Goal: Transaction & Acquisition: Obtain resource

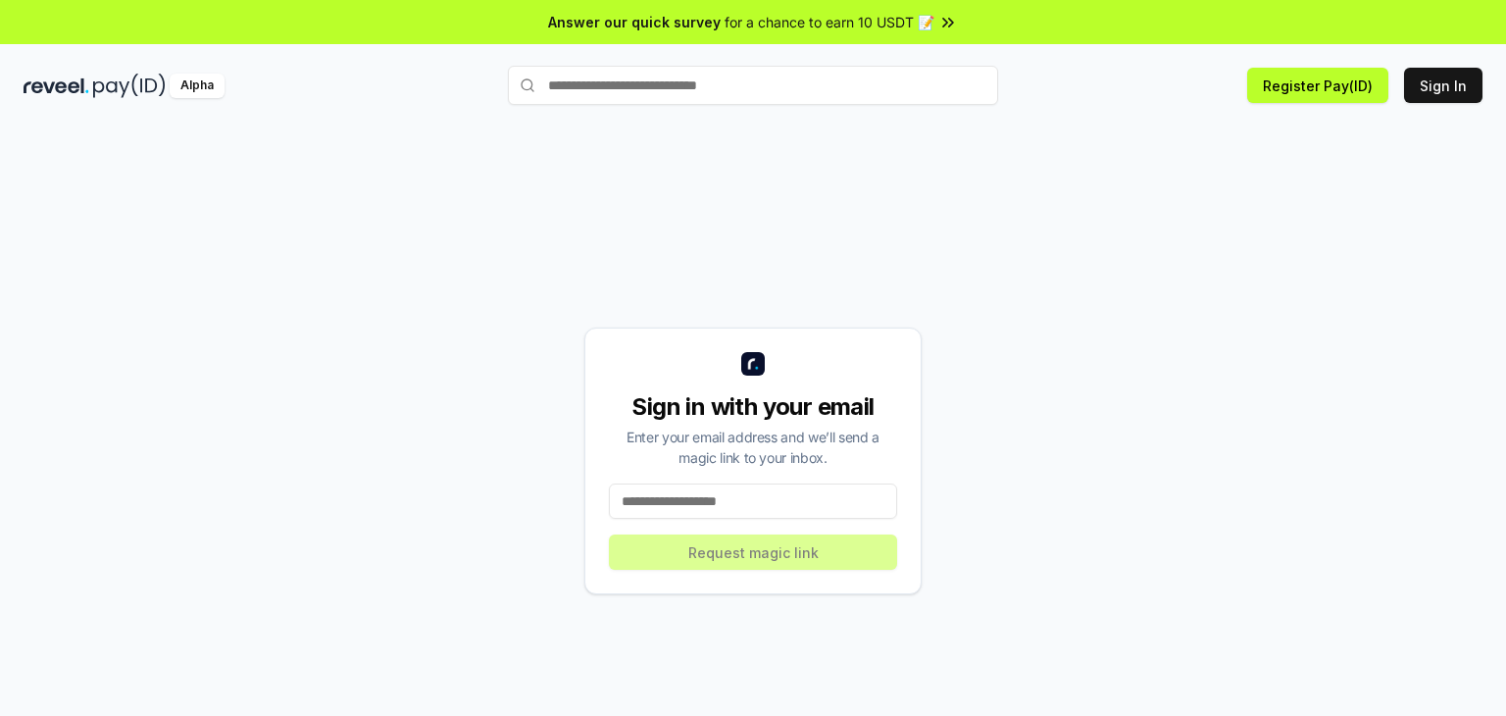
click at [776, 506] on input at bounding box center [753, 500] width 288 height 35
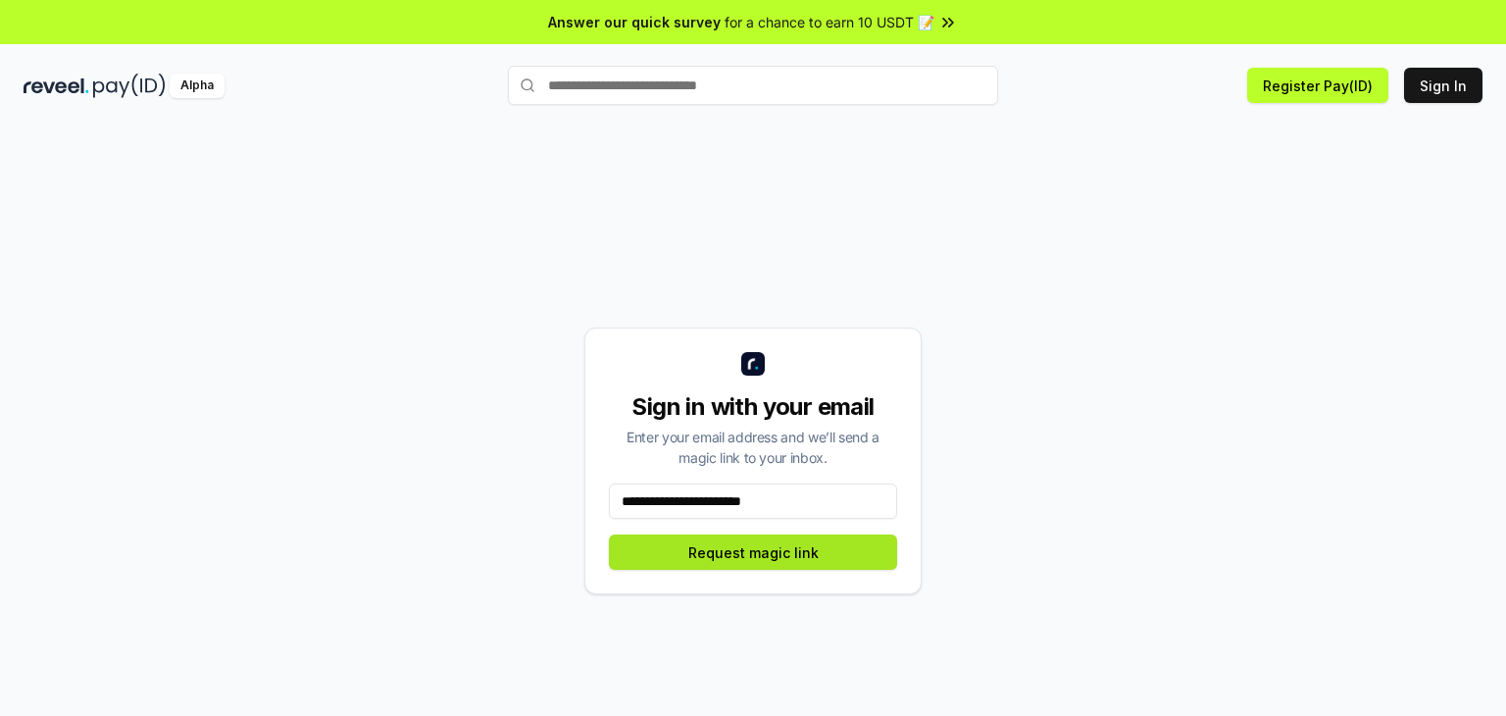
type input "**********"
click at [731, 557] on button "Request magic link" at bounding box center [753, 551] width 288 height 35
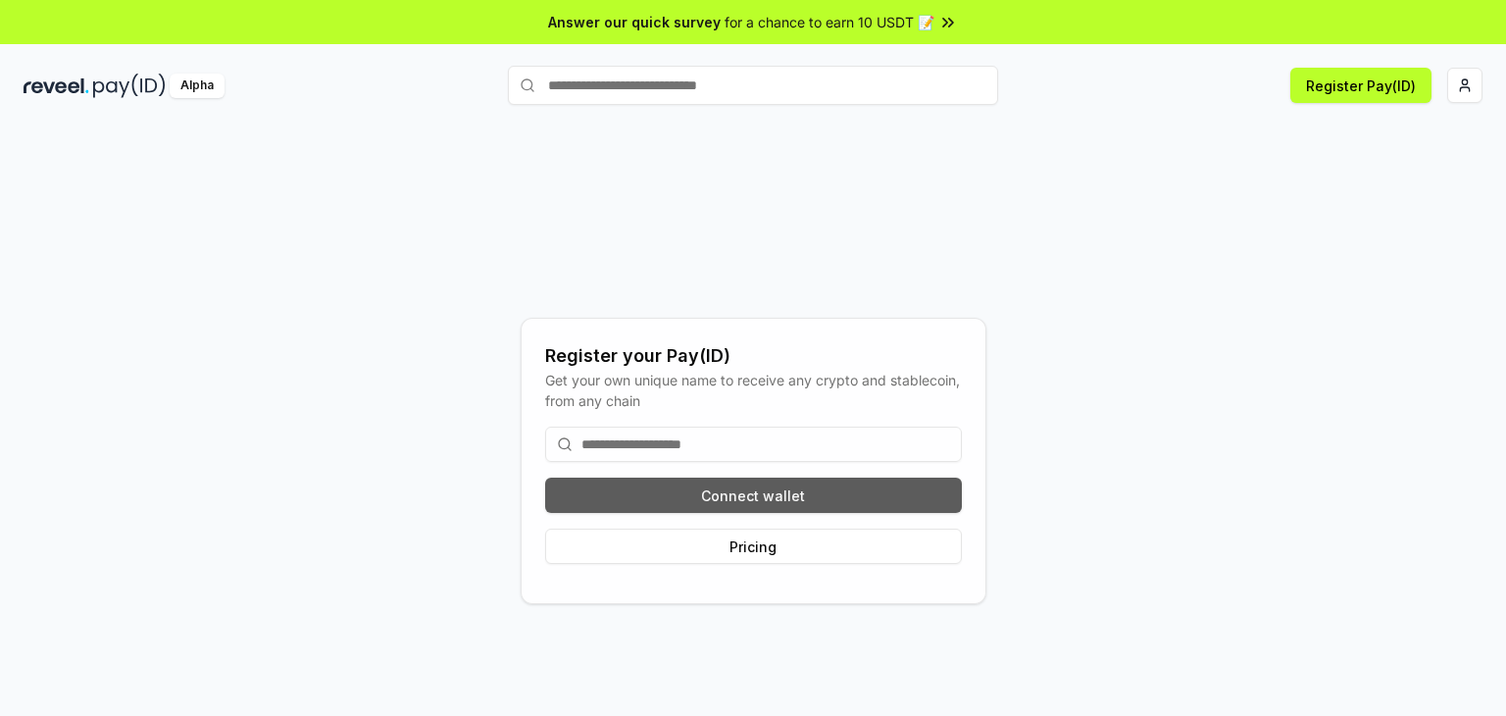
click at [780, 495] on button "Connect wallet" at bounding box center [753, 494] width 417 height 35
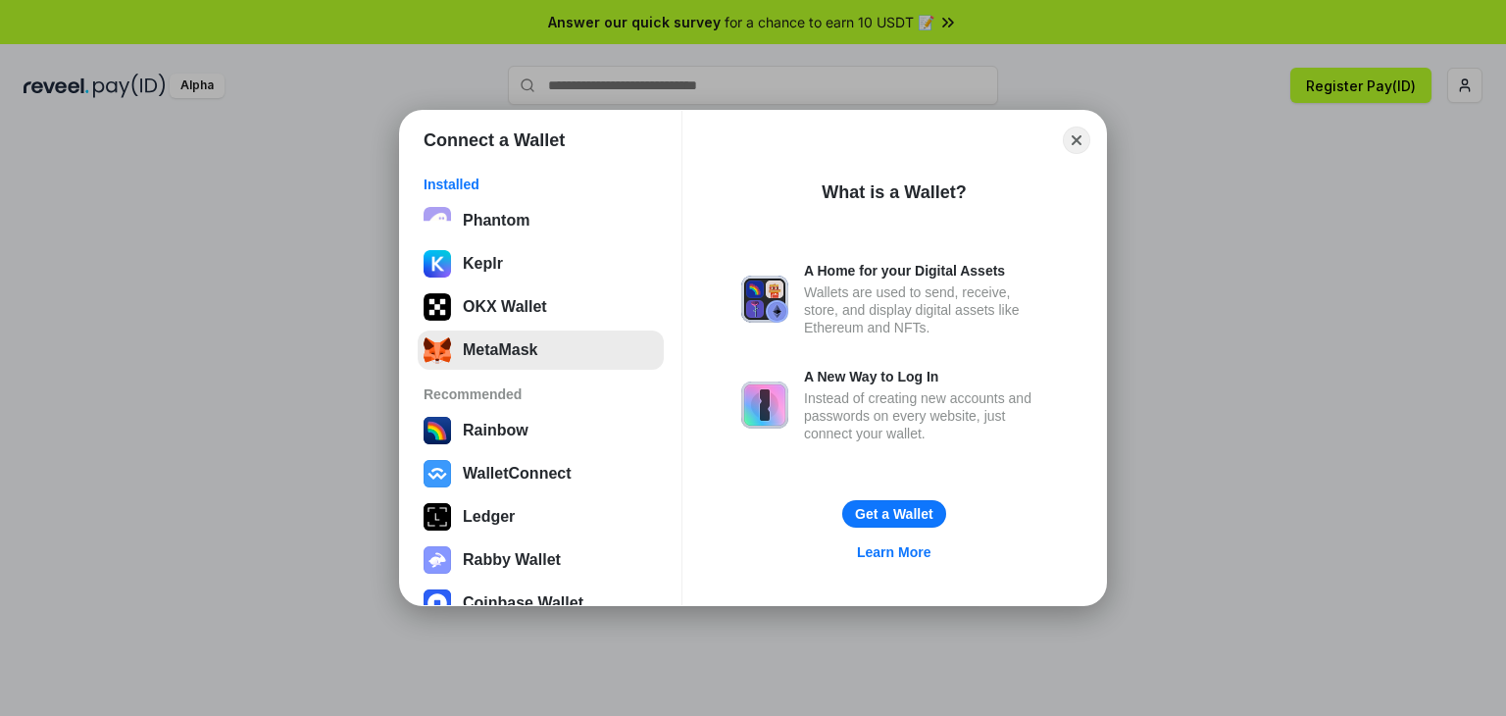
click at [546, 357] on button "MetaMask" at bounding box center [541, 349] width 246 height 39
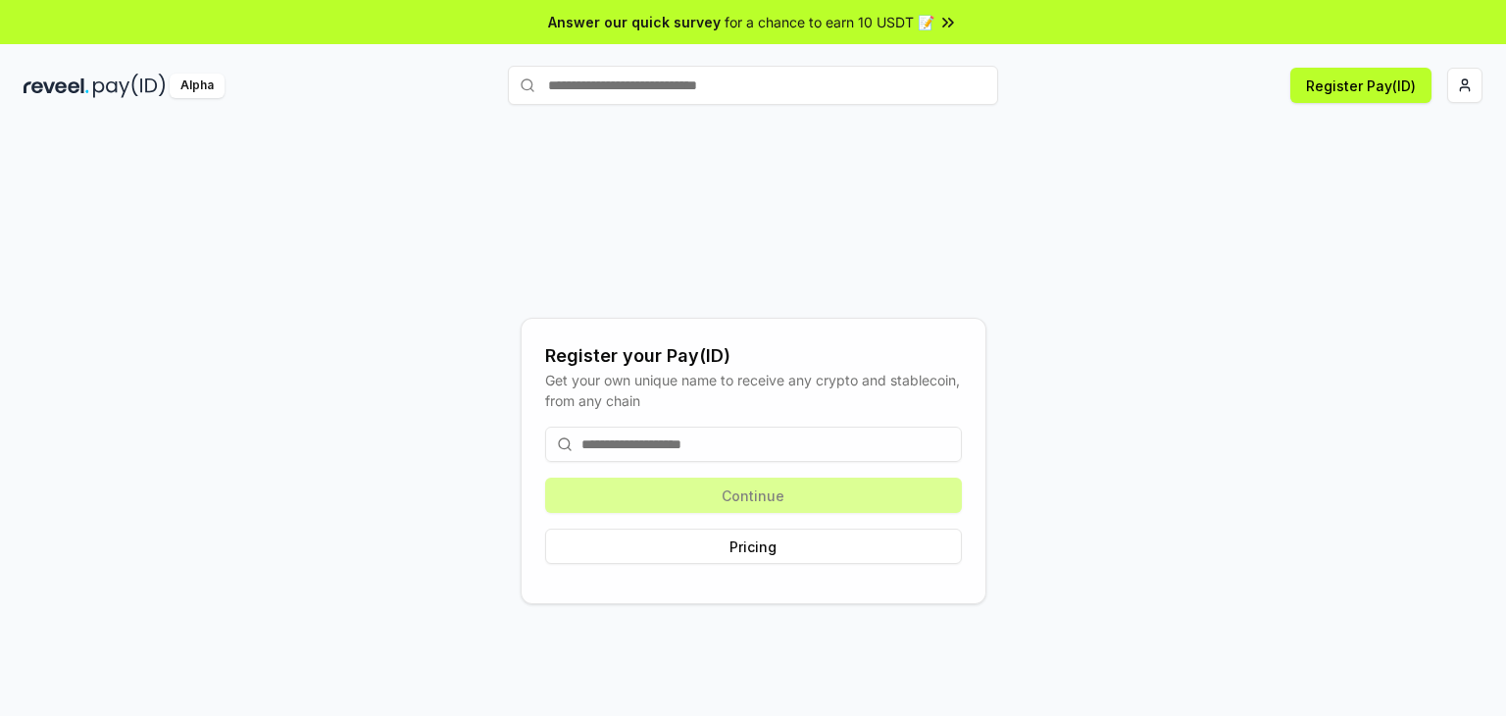
click at [731, 444] on input at bounding box center [753, 443] width 417 height 35
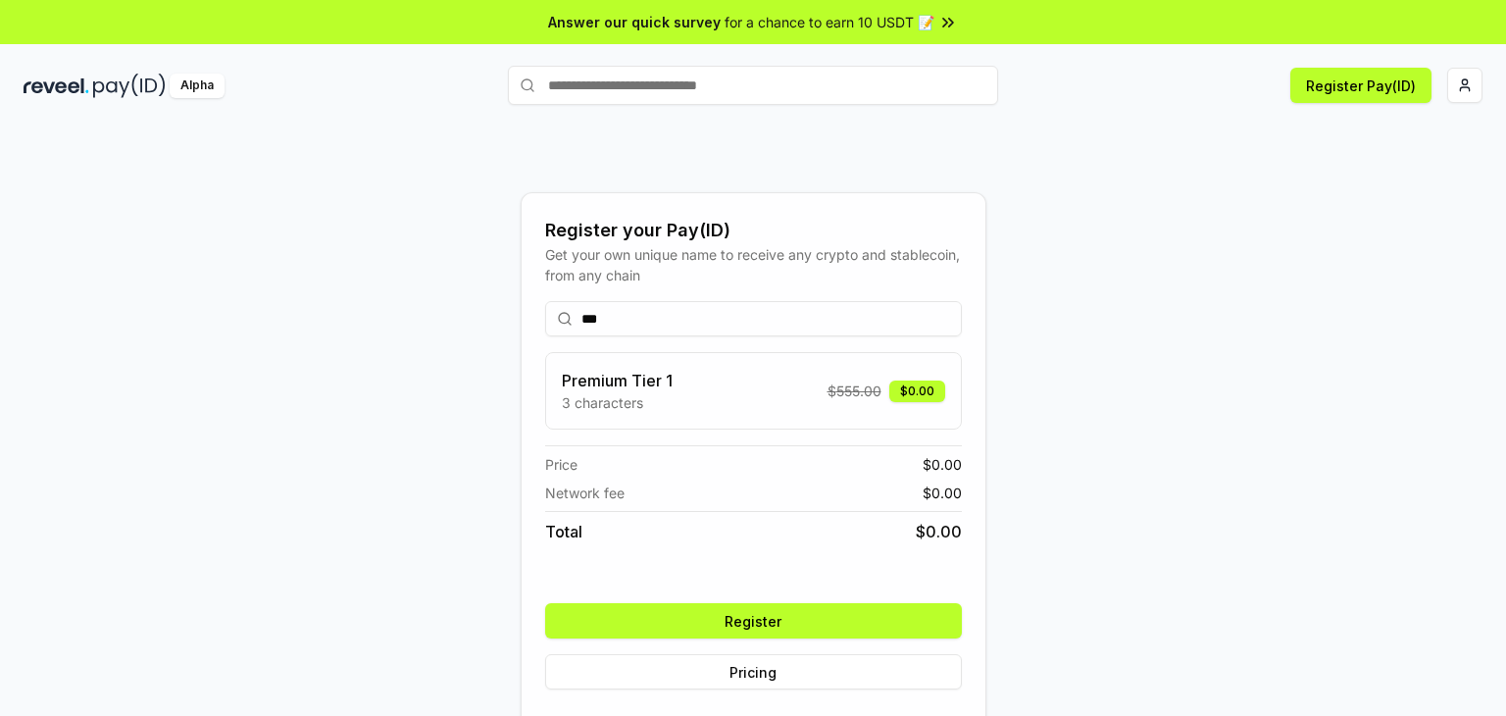
type input "***"
click at [774, 615] on button "Register" at bounding box center [753, 620] width 417 height 35
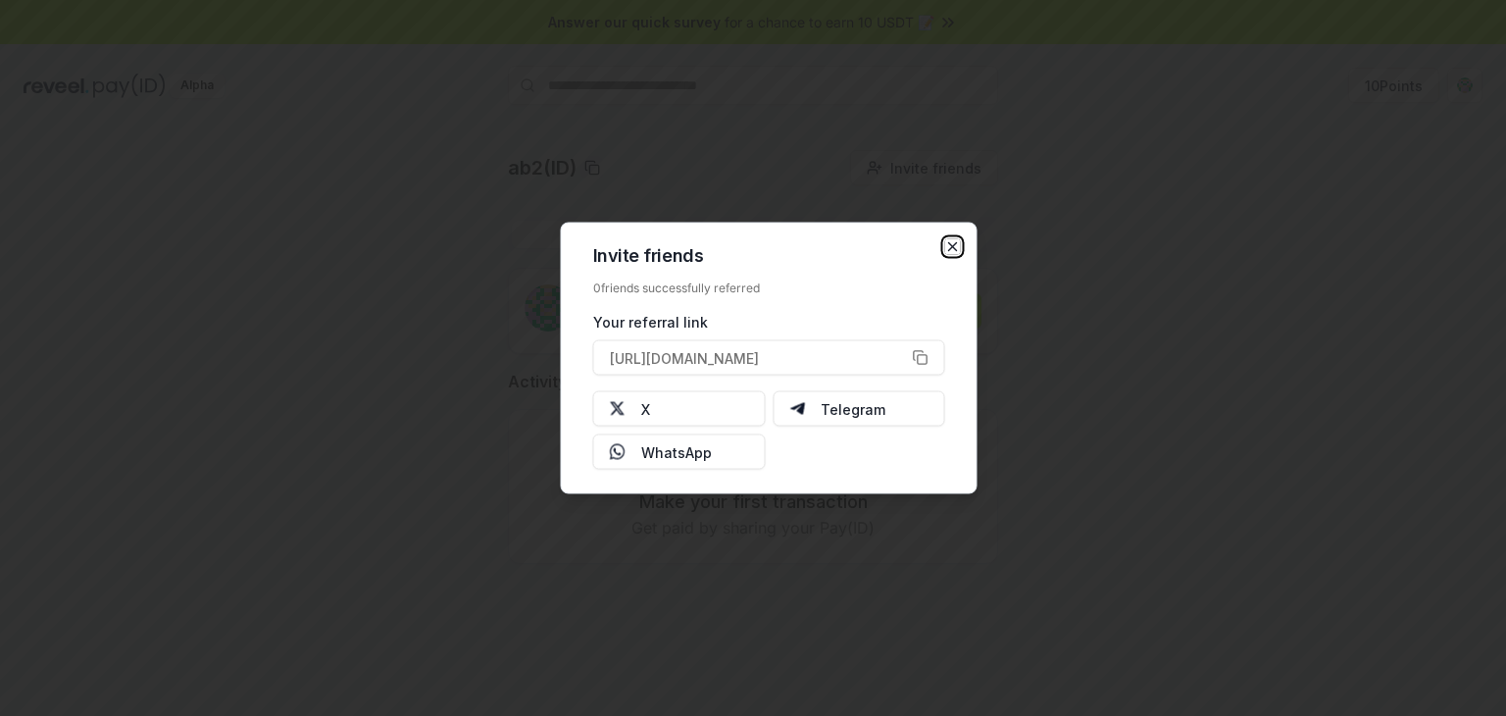
click at [953, 240] on icon "button" at bounding box center [953, 247] width 16 height 16
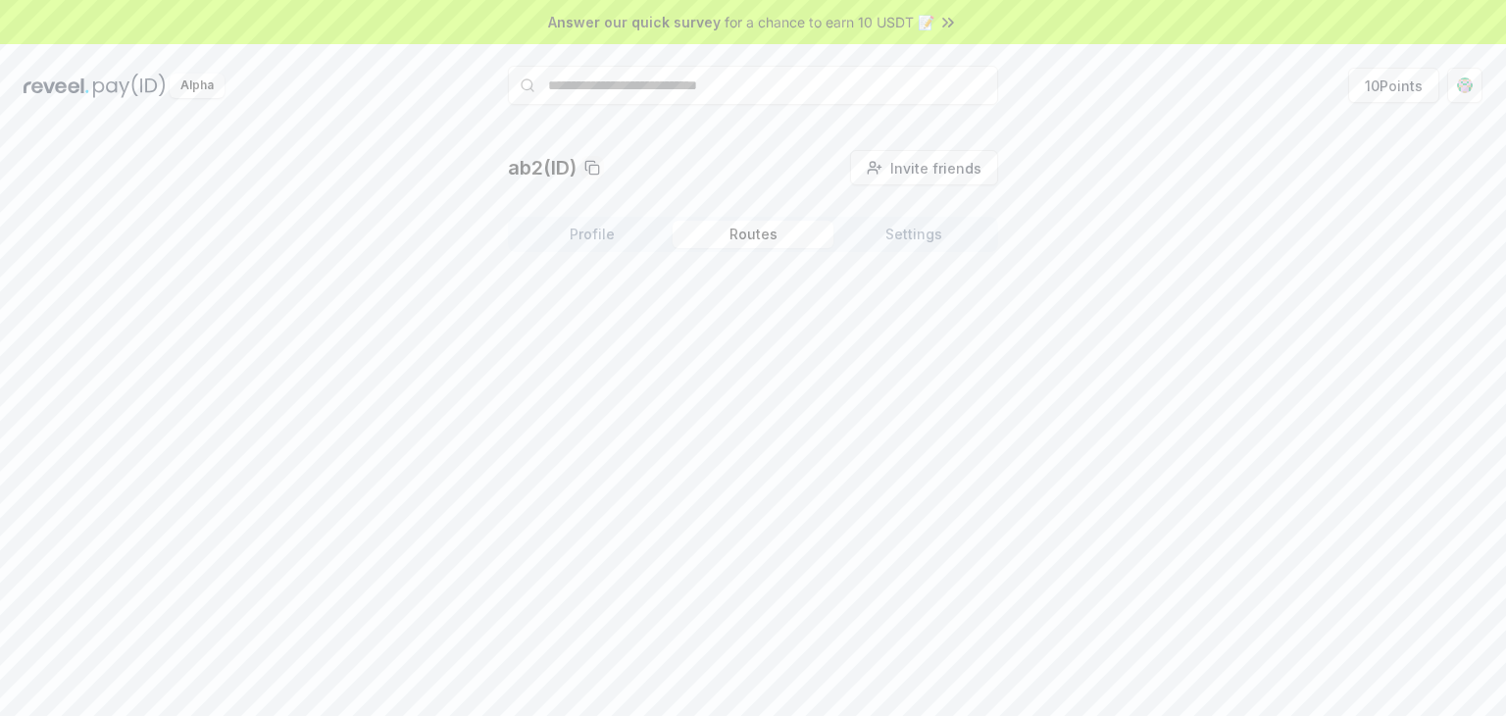
click at [750, 228] on button "Routes" at bounding box center [752, 234] width 161 height 27
click at [880, 228] on button "Settings" at bounding box center [913, 234] width 161 height 27
click at [605, 226] on button "Profile" at bounding box center [592, 234] width 161 height 27
click at [1391, 93] on button "10 Points" at bounding box center [1393, 85] width 91 height 35
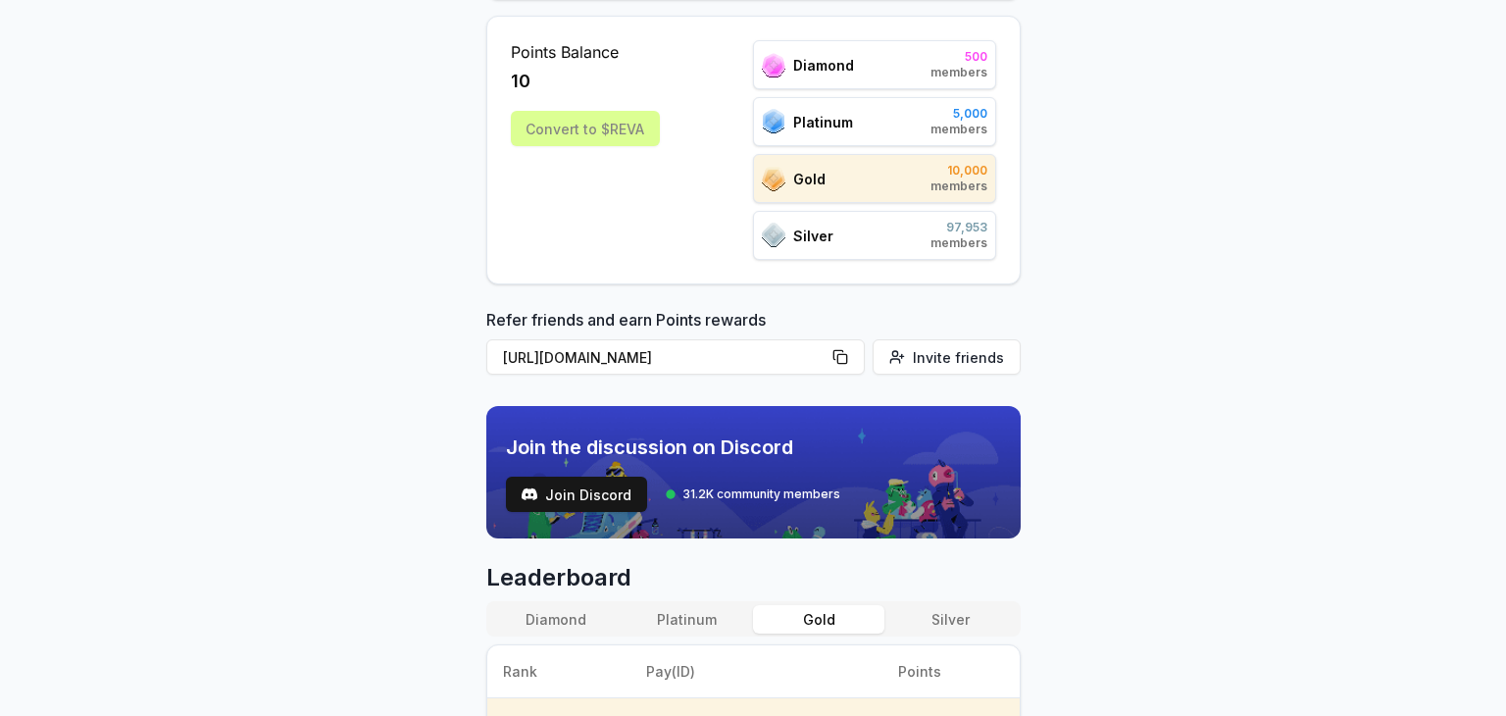
scroll to position [296, 0]
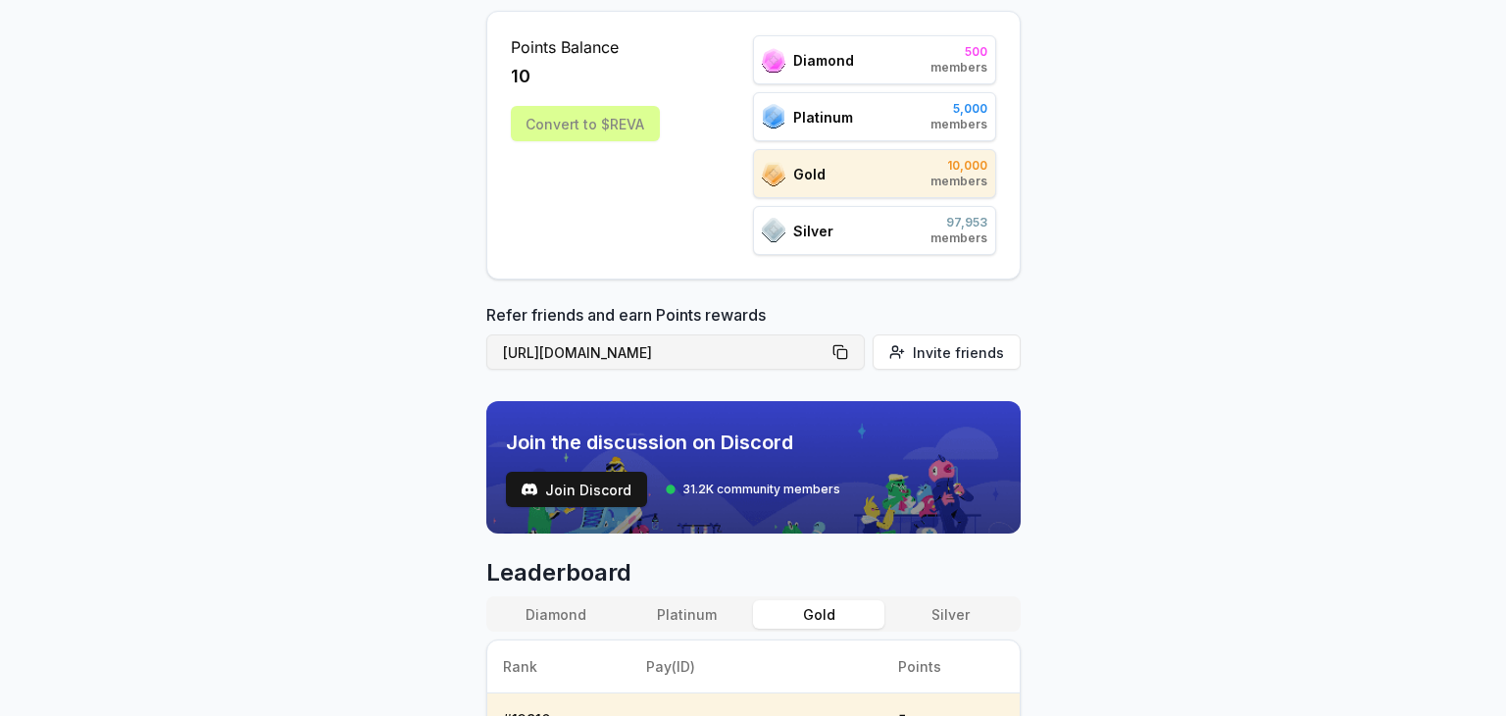
click at [846, 348] on button "[URL][DOMAIN_NAME]" at bounding box center [675, 351] width 378 height 35
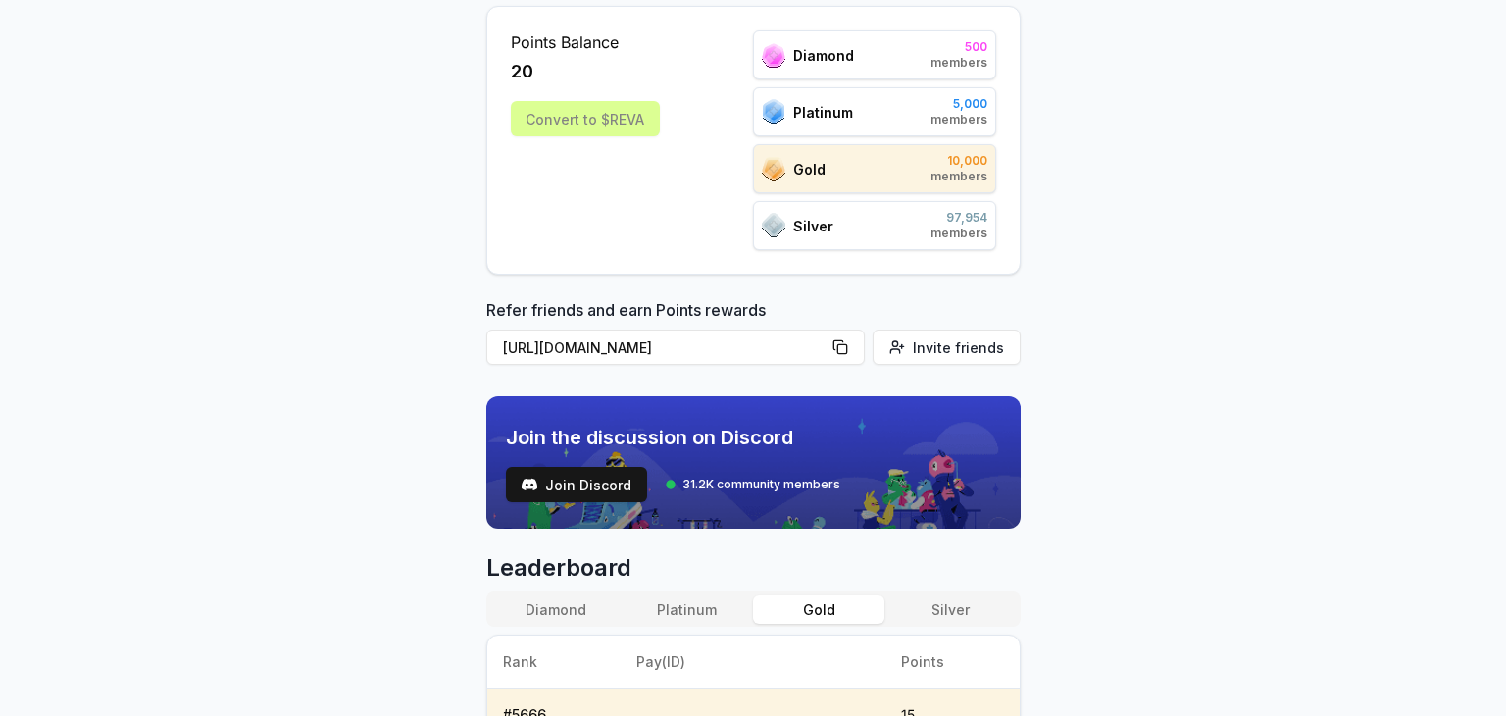
scroll to position [294, 0]
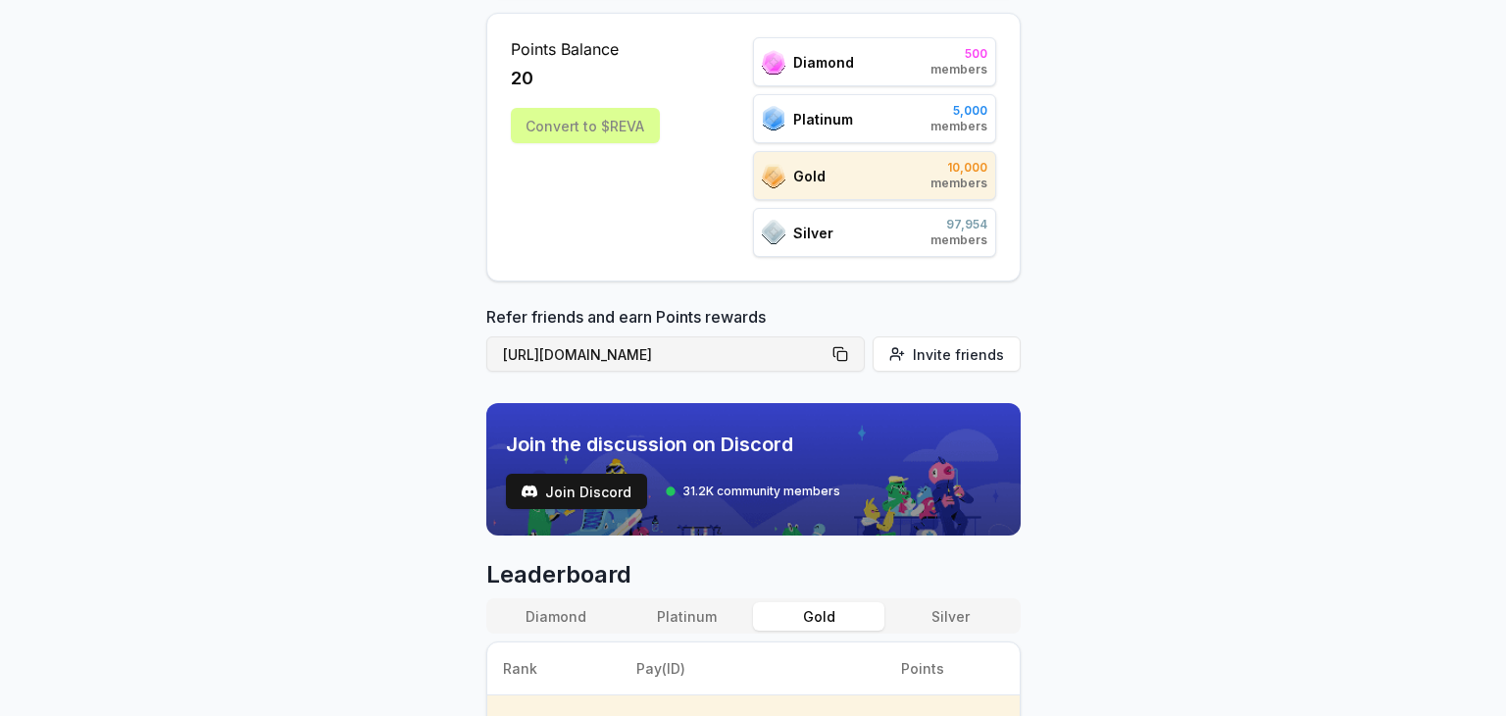
click at [847, 343] on button "[URL][DOMAIN_NAME]" at bounding box center [675, 353] width 378 height 35
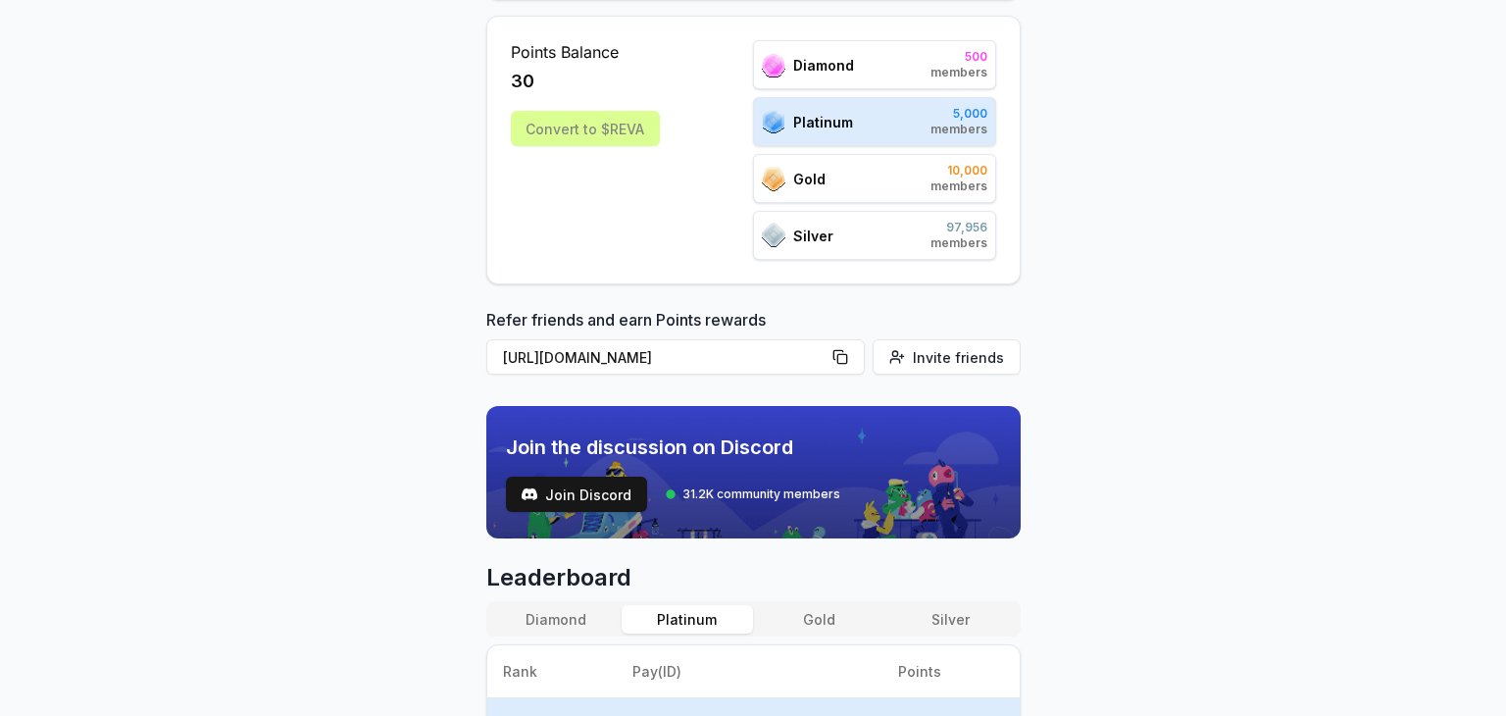
scroll to position [392, 0]
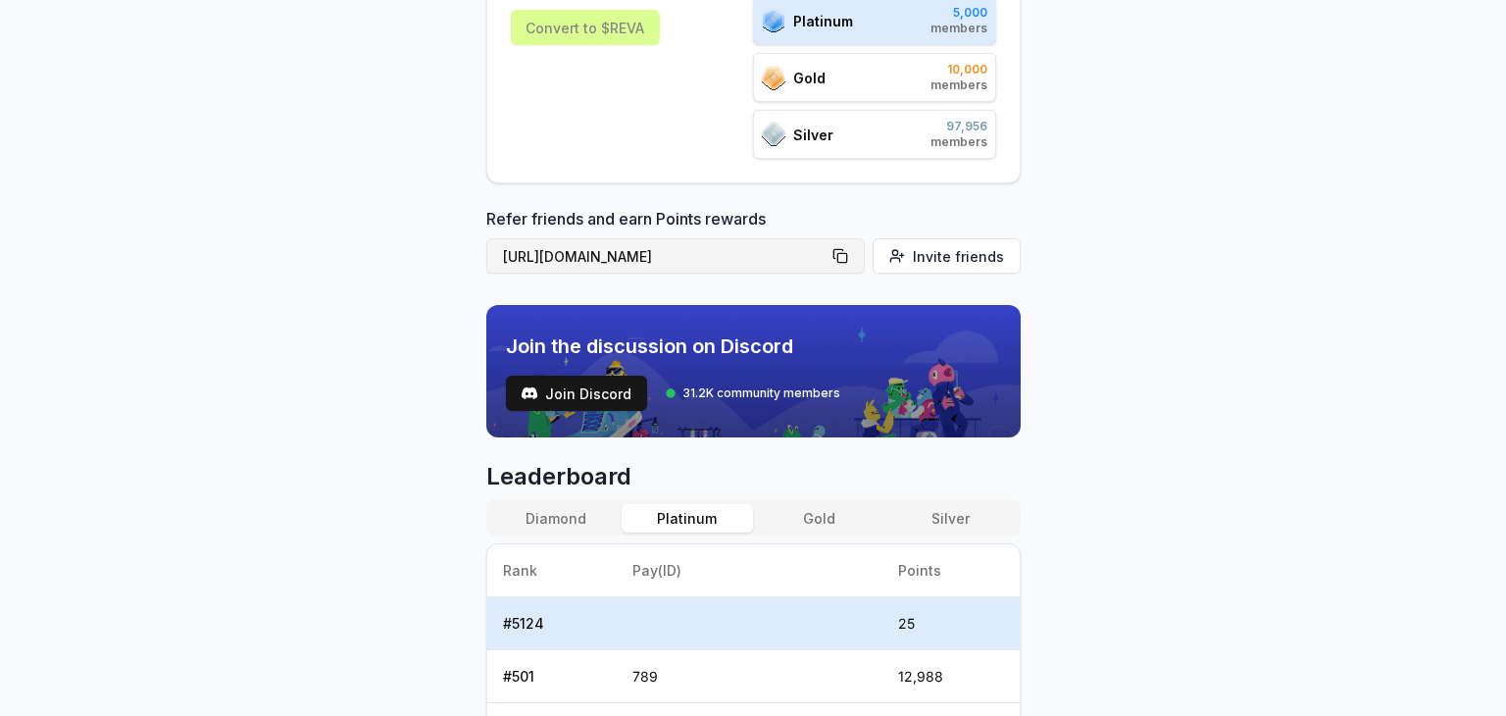
click at [842, 256] on button "[URL][DOMAIN_NAME]" at bounding box center [675, 255] width 378 height 35
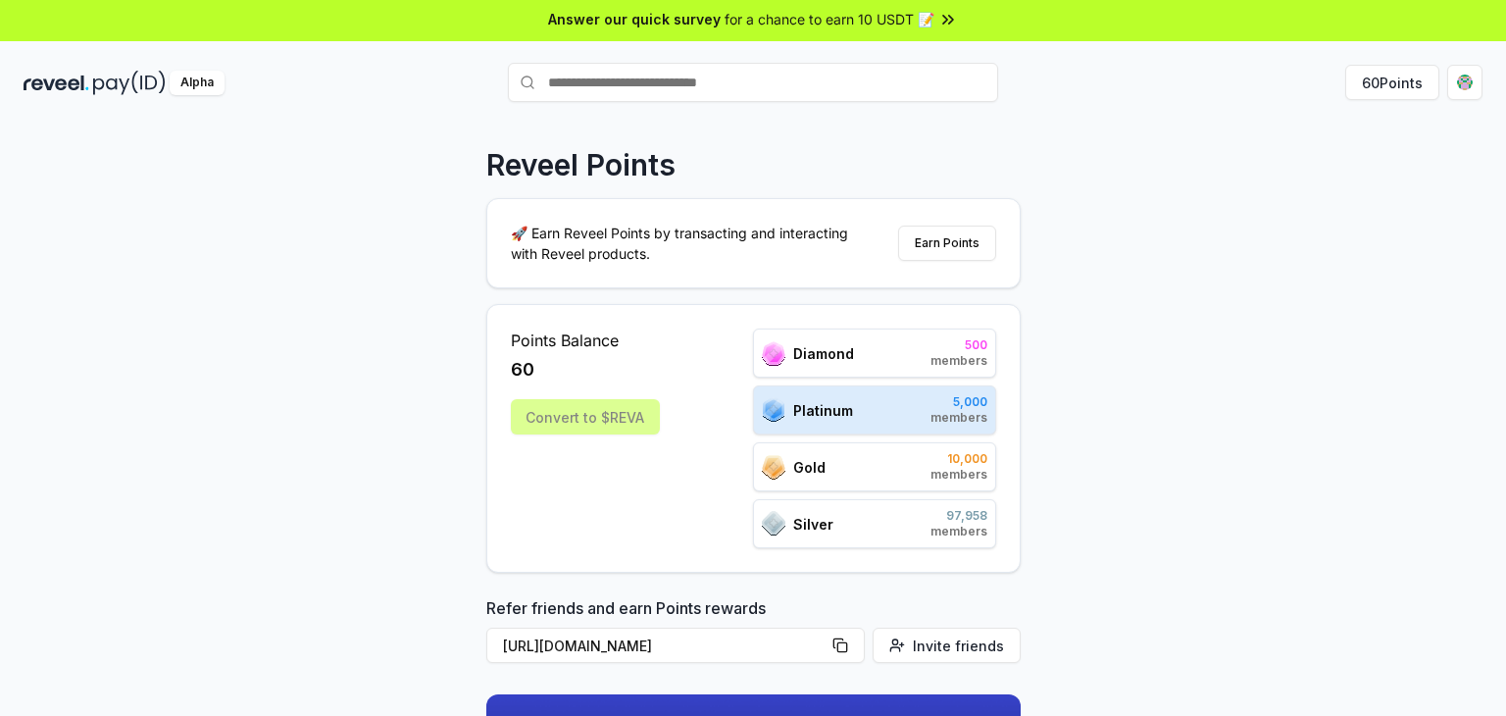
scroll to position [0, 0]
